Goal: Task Accomplishment & Management: Use online tool/utility

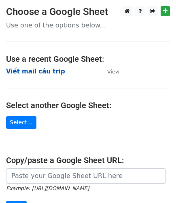
click at [43, 70] on strong "Viết mail câu trip" at bounding box center [35, 71] width 59 height 7
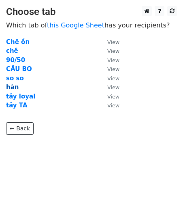
click at [13, 88] on strong "hàn" at bounding box center [12, 87] width 13 height 7
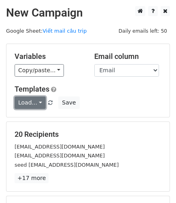
click at [35, 104] on link "Load..." at bounding box center [30, 103] width 31 height 13
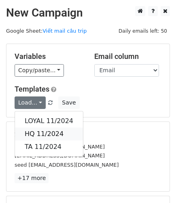
click at [42, 133] on link "HQ 11/2024" at bounding box center [49, 134] width 68 height 13
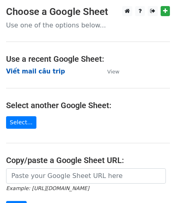
click at [41, 75] on td "Viết mail câu trip" at bounding box center [52, 71] width 93 height 9
drag, startPoint x: 35, startPoint y: 72, endPoint x: 76, endPoint y: 70, distance: 41.7
click at [35, 71] on strong "Viết mail câu trip" at bounding box center [35, 71] width 59 height 7
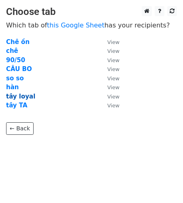
click at [27, 97] on strong "tây loyal" at bounding box center [20, 96] width 29 height 7
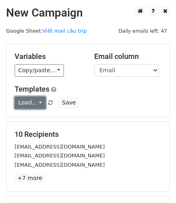
click at [29, 102] on link "Load..." at bounding box center [30, 103] width 31 height 13
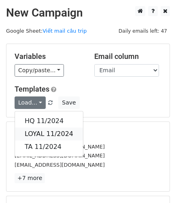
click at [44, 133] on link "LOYAL 11/2024" at bounding box center [49, 134] width 68 height 13
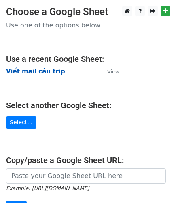
click at [23, 70] on strong "Viết mail câu trip" at bounding box center [35, 71] width 59 height 7
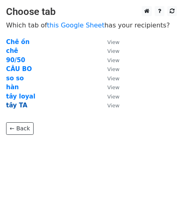
click at [17, 108] on strong "tây TA" at bounding box center [16, 105] width 21 height 7
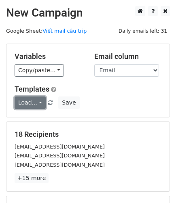
click at [36, 101] on link "Load..." at bounding box center [30, 103] width 31 height 13
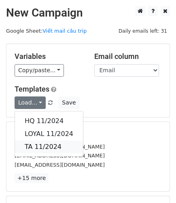
click at [34, 147] on link "TA 11/2024" at bounding box center [49, 147] width 68 height 13
